Goal: Task Accomplishment & Management: Use online tool/utility

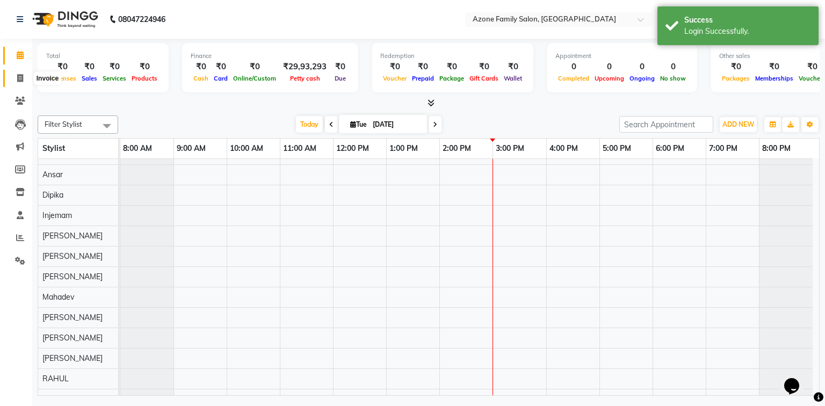
click at [19, 76] on icon at bounding box center [20, 78] width 6 height 8
select select "service"
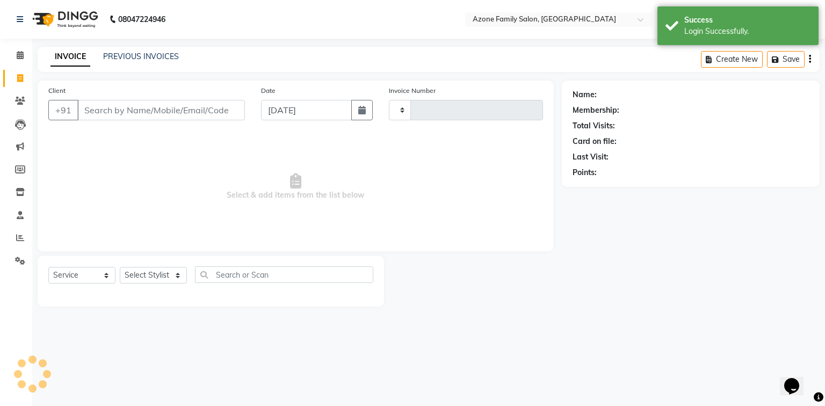
type input "1408"
select select "5098"
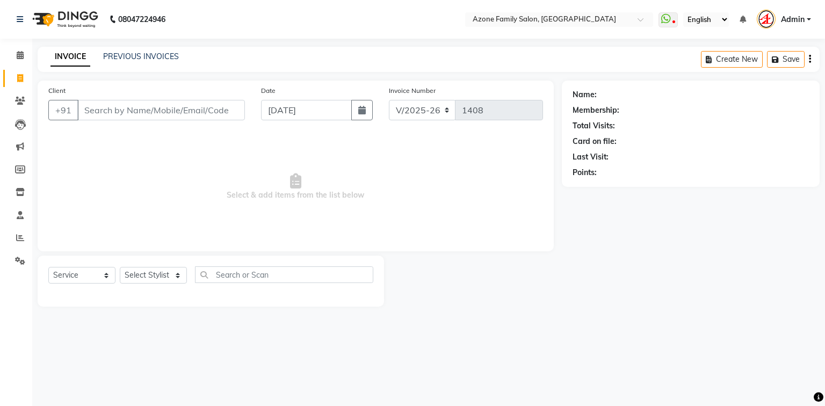
click at [294, 53] on div "INVOICE PREVIOUS INVOICES Create New Save" at bounding box center [429, 59] width 782 height 25
